Goal: Entertainment & Leisure: Consume media (video, audio)

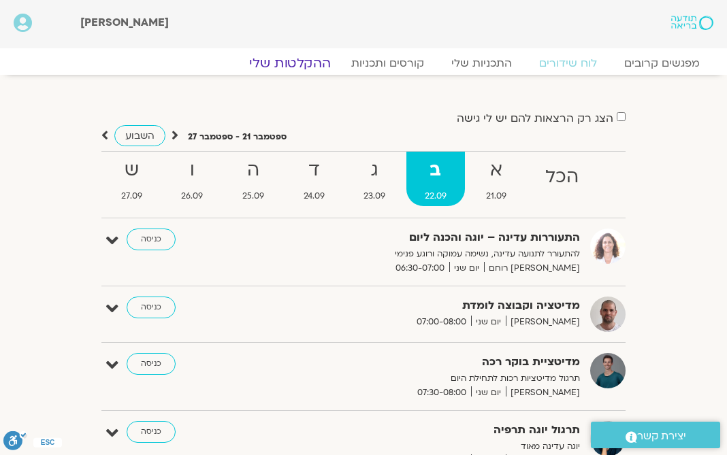
click at [289, 66] on link "ההקלטות שלי" at bounding box center [290, 63] width 114 height 16
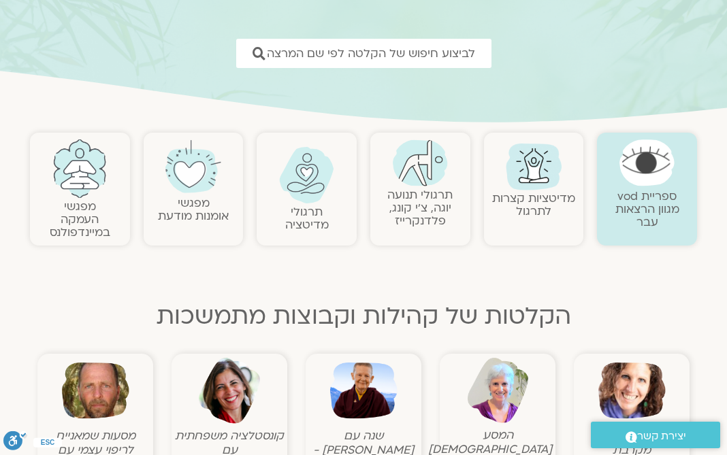
scroll to position [184, 0]
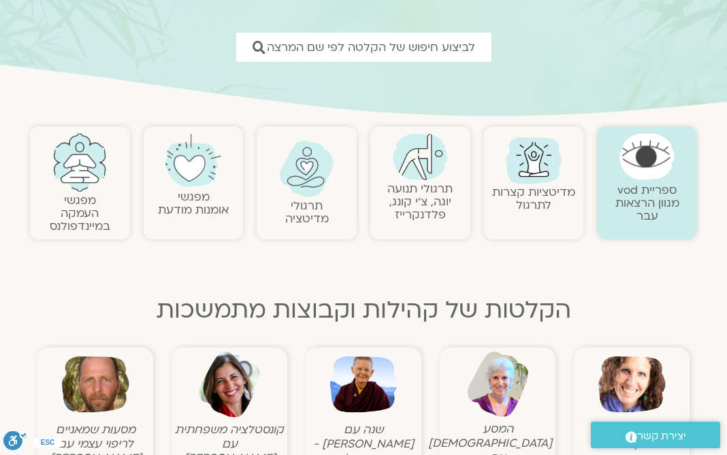
click at [542, 199] on link "מדיטציות קצרות לתרגול" at bounding box center [533, 198] width 83 height 29
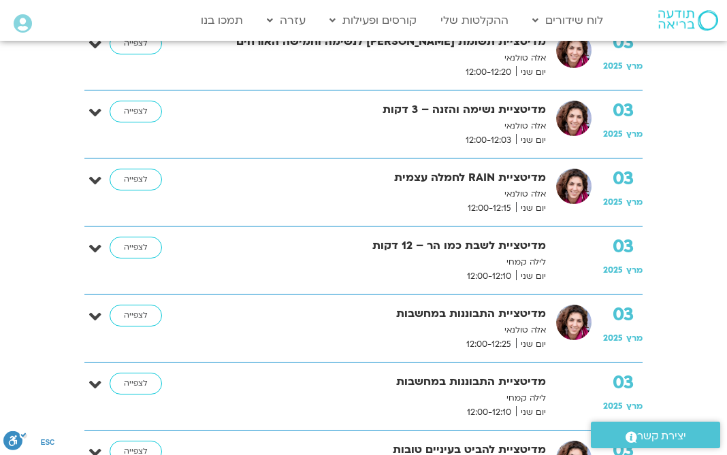
scroll to position [570, 0]
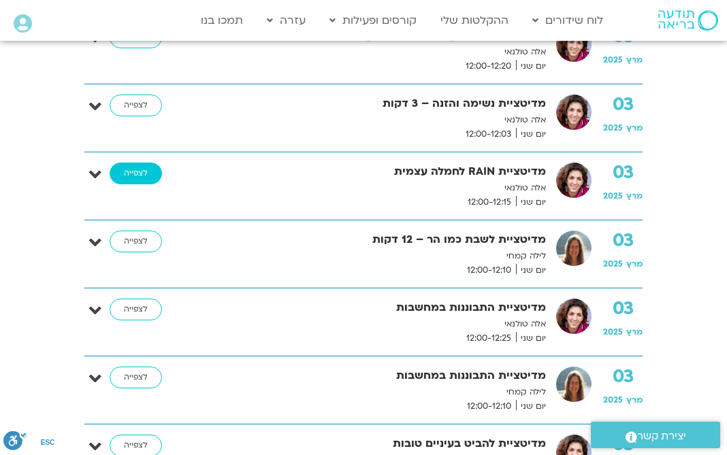
click at [145, 169] on link "לצפייה" at bounding box center [136, 174] width 52 height 22
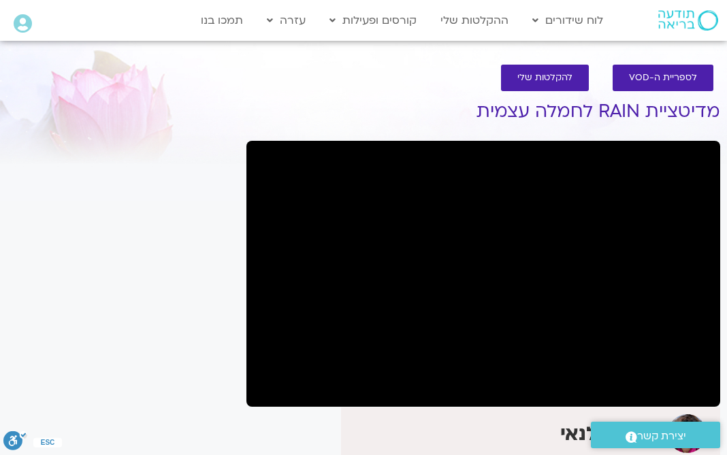
scroll to position [10, 0]
